Goal: Information Seeking & Learning: Find specific fact

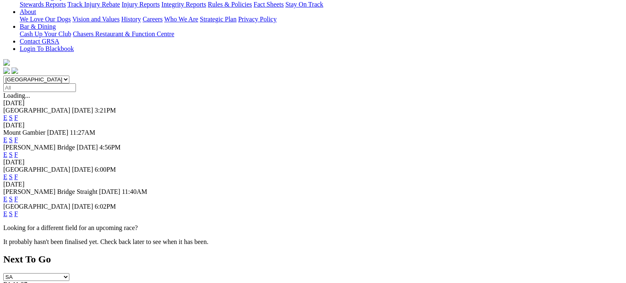
scroll to position [205, 0]
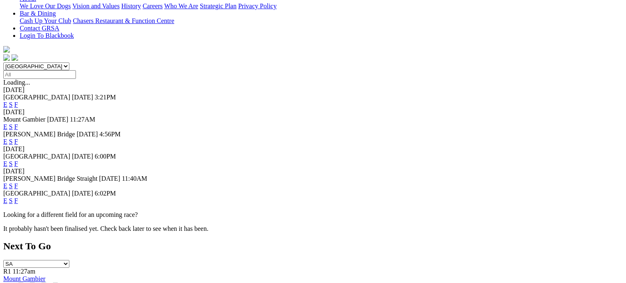
click at [18, 197] on link "F" at bounding box center [16, 200] width 4 height 7
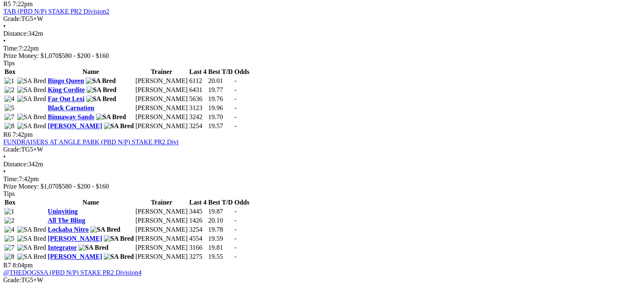
scroll to position [985, 0]
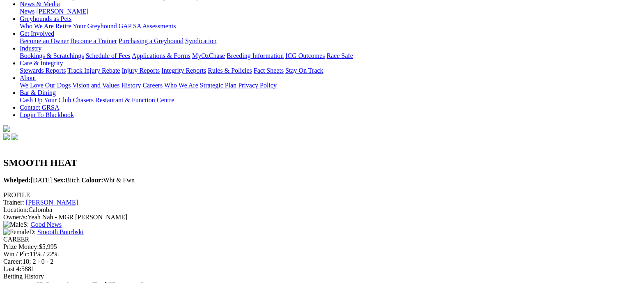
scroll to position [123, 0]
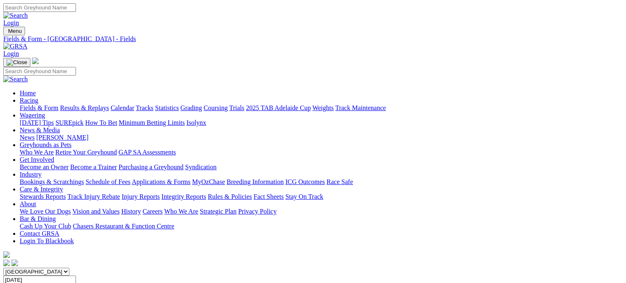
click at [28, 104] on link "Fields & Form" at bounding box center [39, 107] width 39 height 7
